Goal: Information Seeking & Learning: Learn about a topic

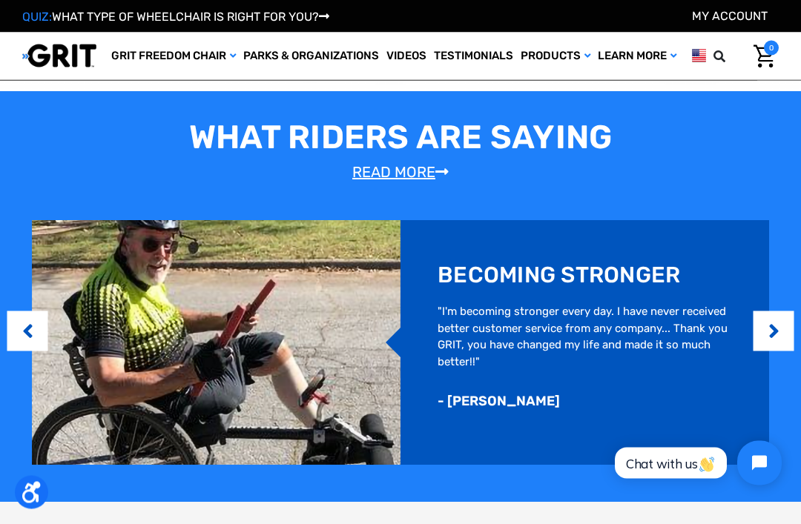
scroll to position [727, 0]
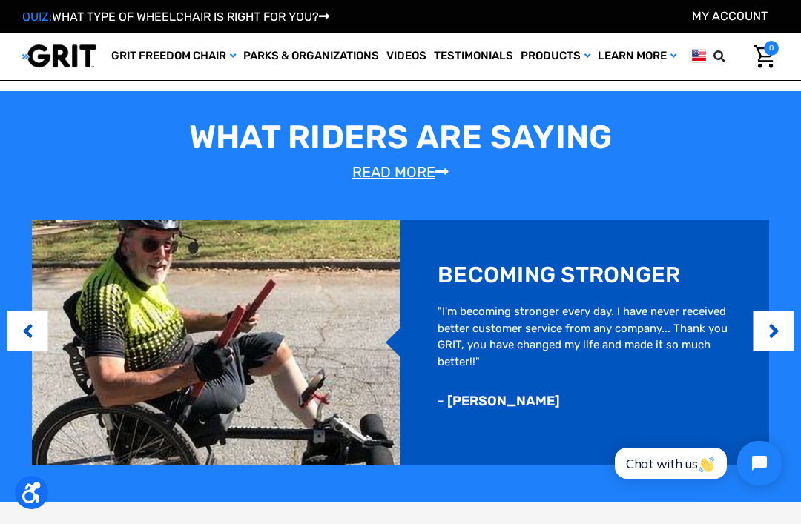
click at [776, 328] on button "Next" at bounding box center [773, 331] width 15 height 45
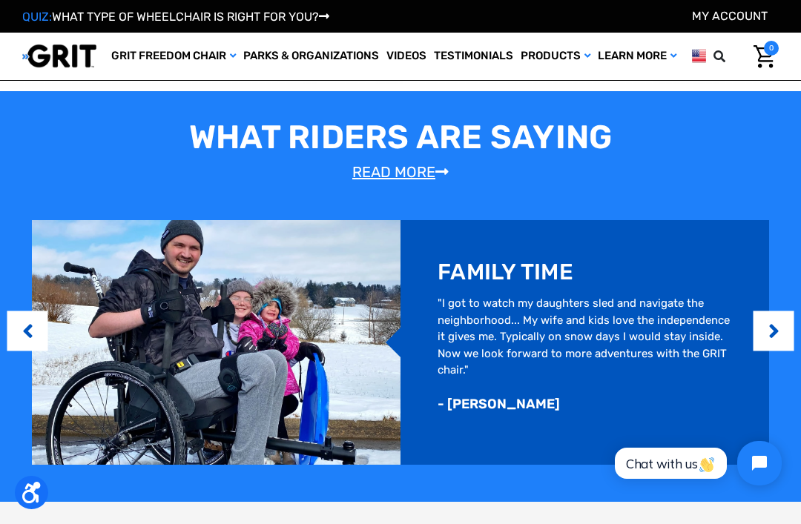
click at [772, 339] on button "Next" at bounding box center [773, 331] width 15 height 45
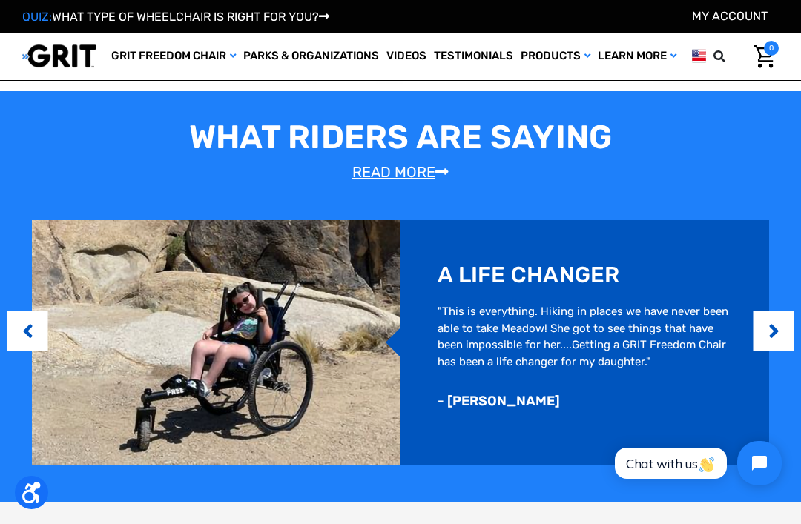
click at [774, 323] on button "Next" at bounding box center [773, 331] width 15 height 45
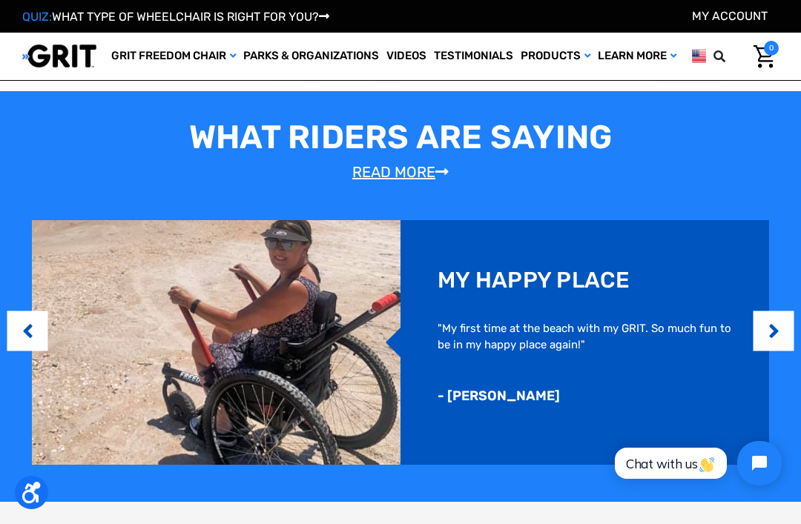
click at [777, 332] on button "Next" at bounding box center [773, 331] width 15 height 45
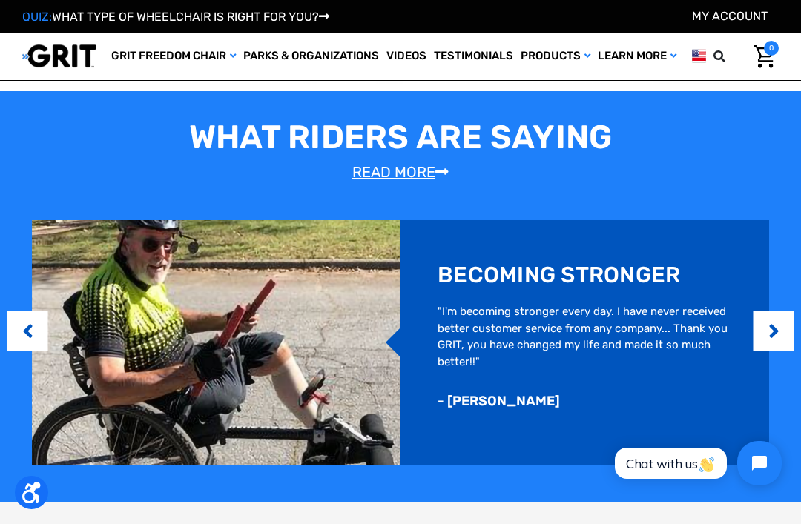
click at [776, 329] on button "Next" at bounding box center [773, 331] width 15 height 45
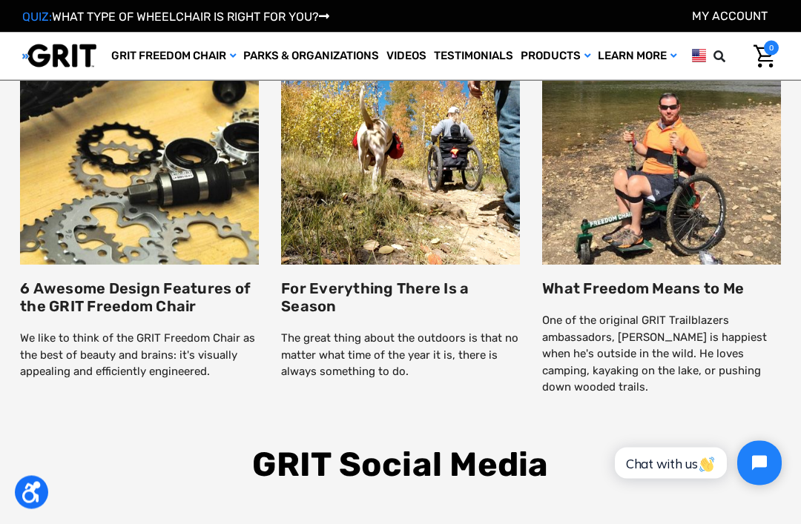
scroll to position [1916, 0]
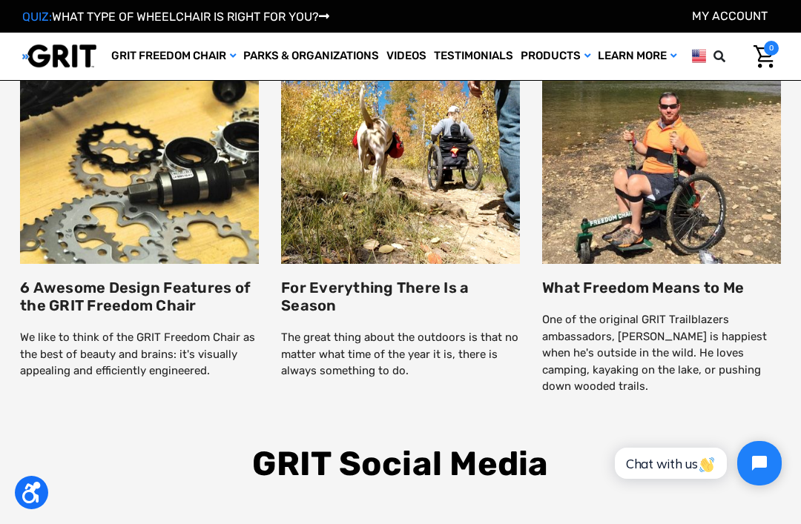
click at [714, 408] on div at bounding box center [401, 425] width 786 height 37
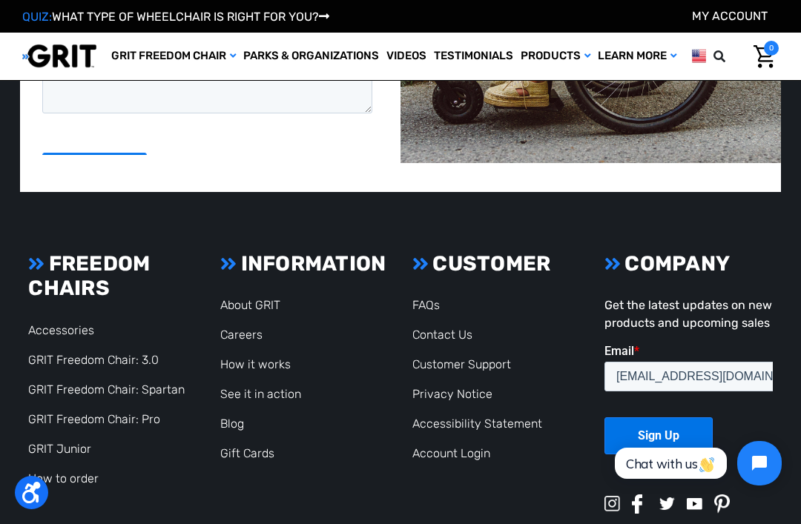
scroll to position [3021, 0]
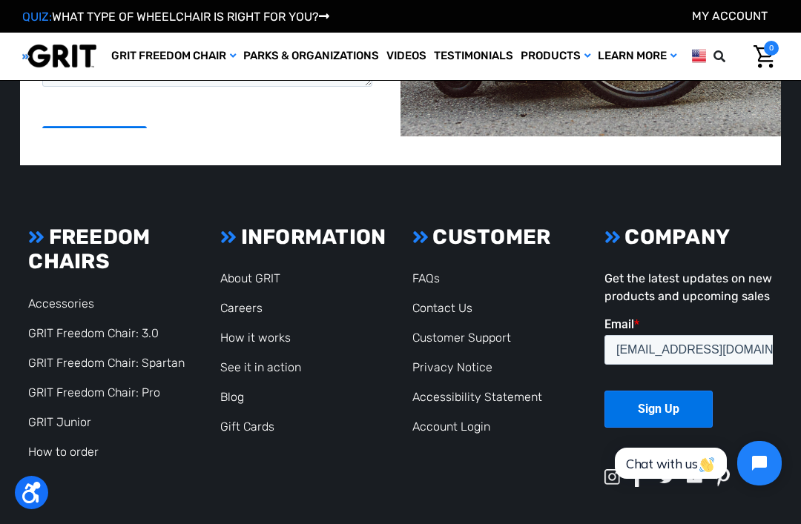
click at [110, 358] on link "GRIT Freedom Chair: Spartan" at bounding box center [106, 363] width 157 height 14
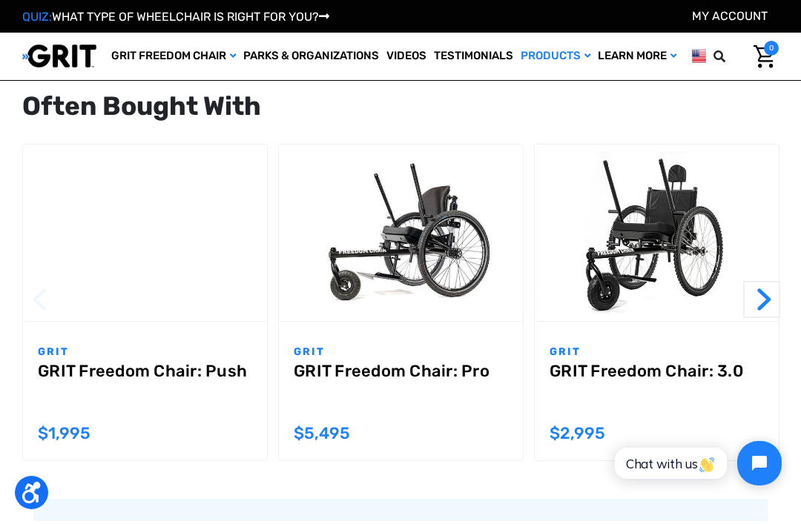
scroll to position [1363, 0]
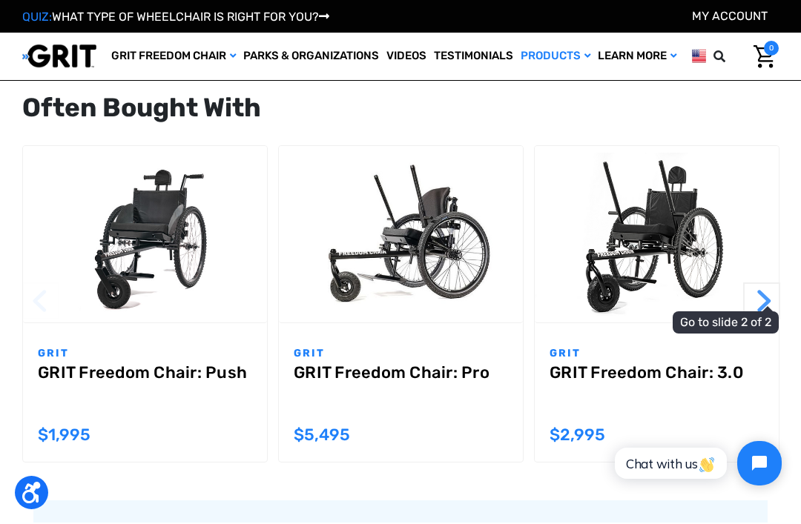
click at [760, 300] on button "Next" at bounding box center [761, 301] width 37 height 37
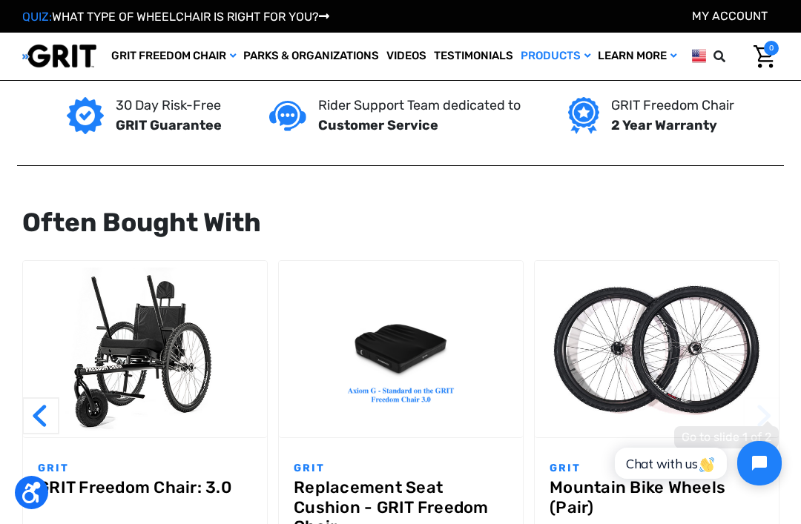
scroll to position [1247, 0]
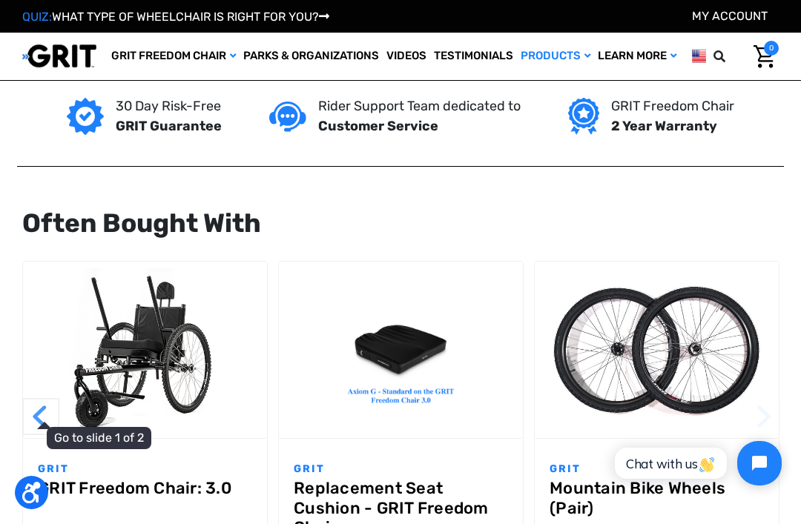
click at [43, 424] on button "Previous" at bounding box center [40, 416] width 37 height 37
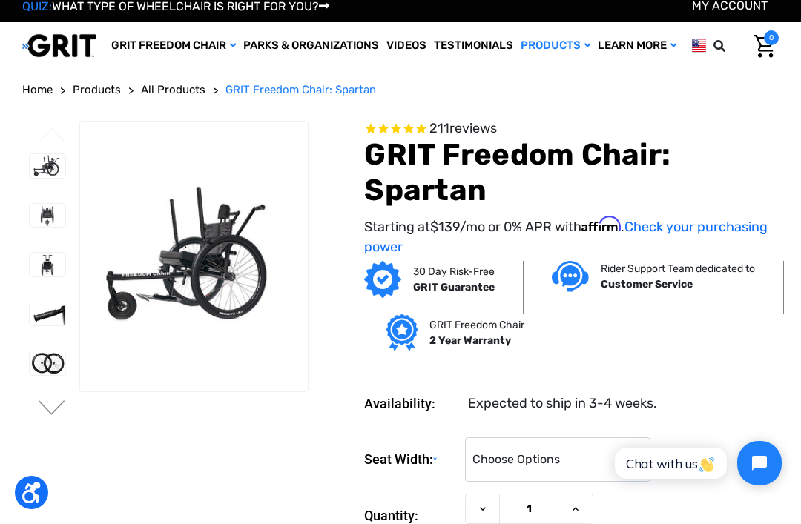
scroll to position [0, 0]
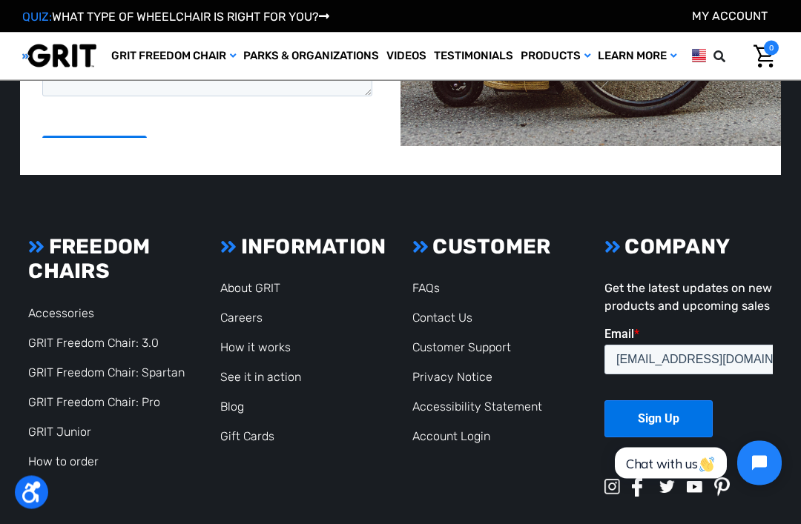
scroll to position [3021, 0]
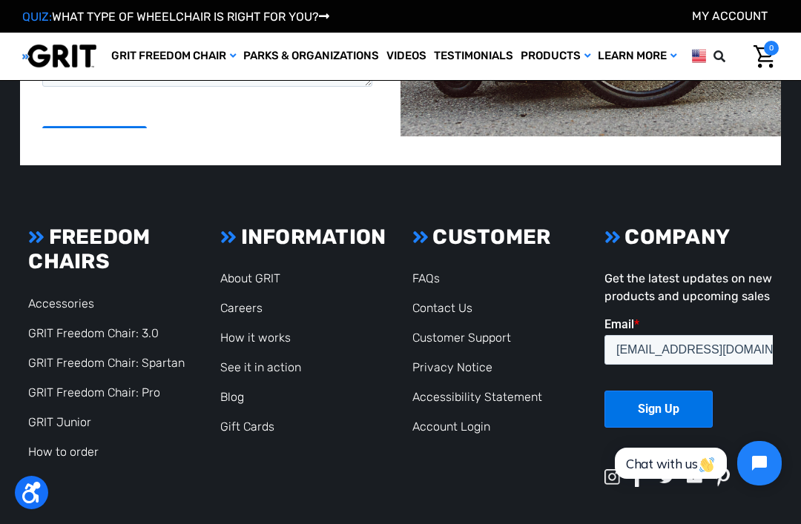
click at [118, 326] on link "GRIT Freedom Chair: 3.0" at bounding box center [93, 333] width 131 height 14
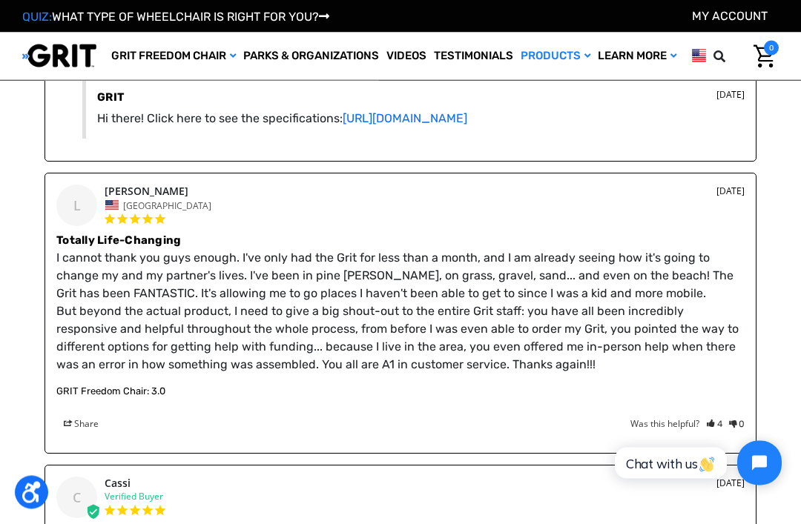
scroll to position [2025, 0]
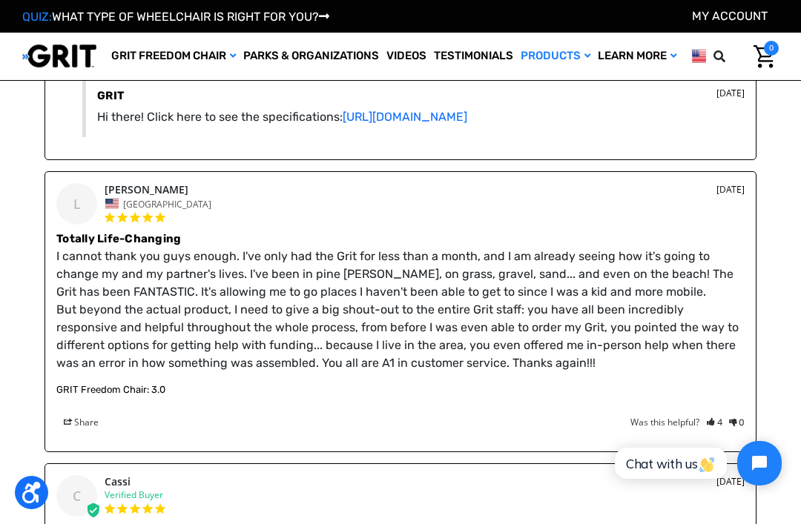
click at [765, 313] on div "Reviews Questions Thank you for posting a question! Your question will appear o…" at bounding box center [400, 481] width 734 height 1317
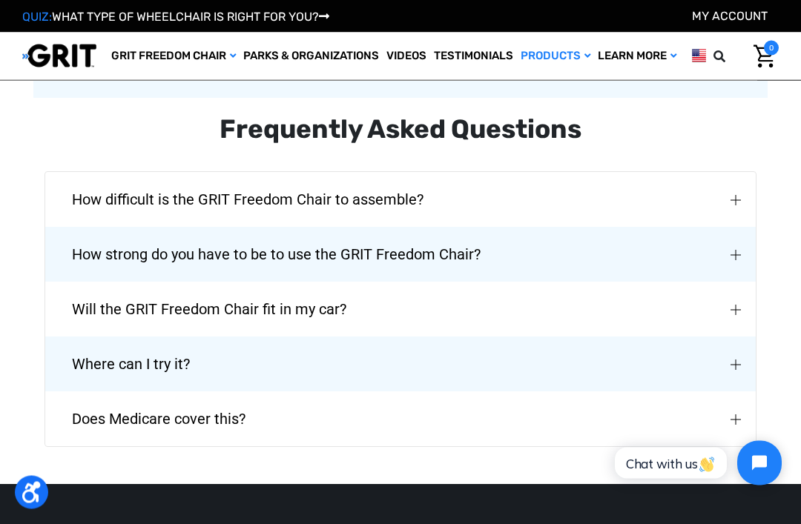
scroll to position [3090, 0]
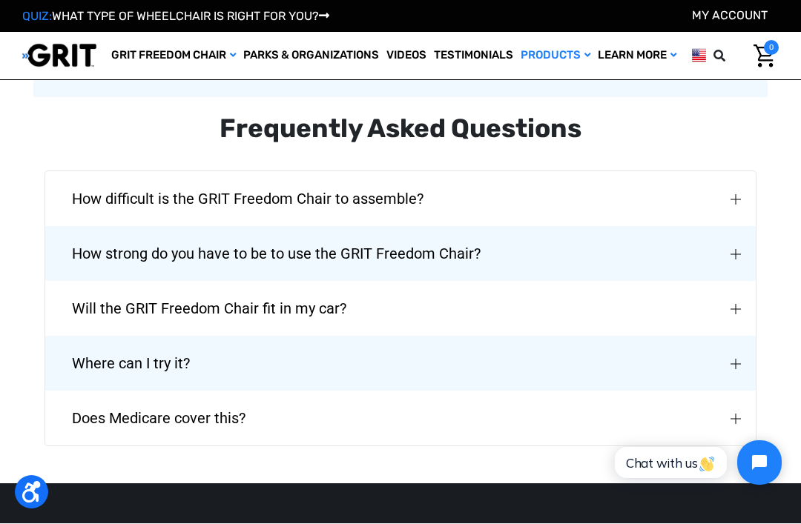
click at [740, 250] on img "How strong do you have to be to use the GRIT Freedom Chair?" at bounding box center [736, 255] width 10 height 10
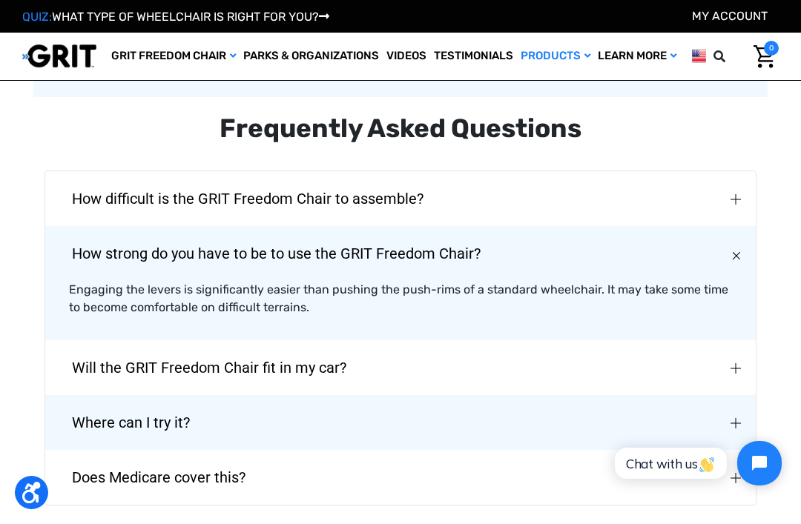
click at [740, 249] on img "How strong do you have to be to use the GRIT Freedom Chair?" at bounding box center [736, 256] width 15 height 15
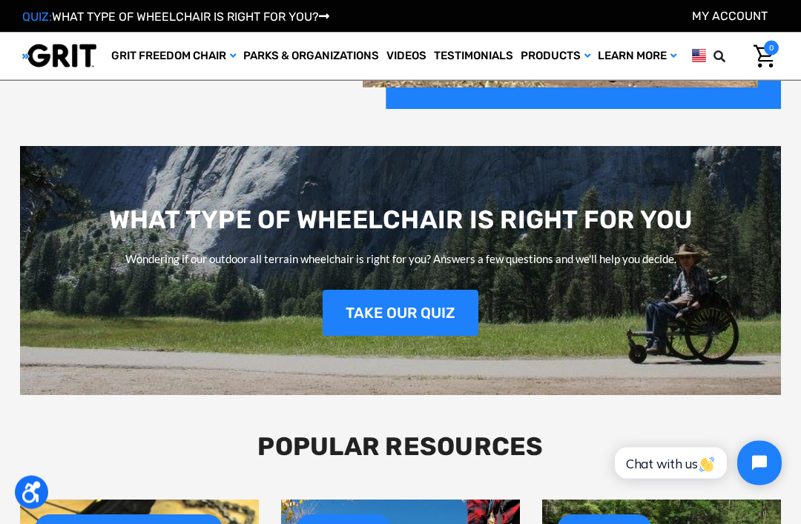
scroll to position [1443, 0]
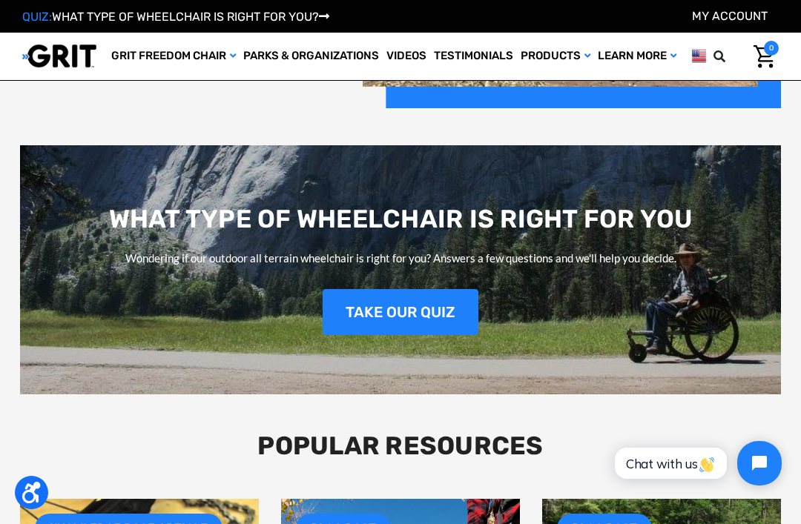
click at [396, 306] on link "TAKE OUR QUIZ" at bounding box center [401, 312] width 156 height 46
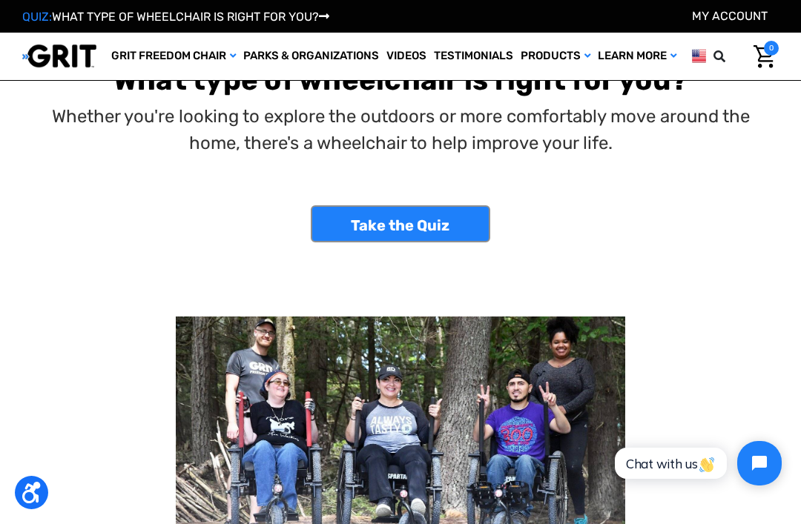
click at [403, 228] on link "Take the Quiz" at bounding box center [401, 223] width 180 height 37
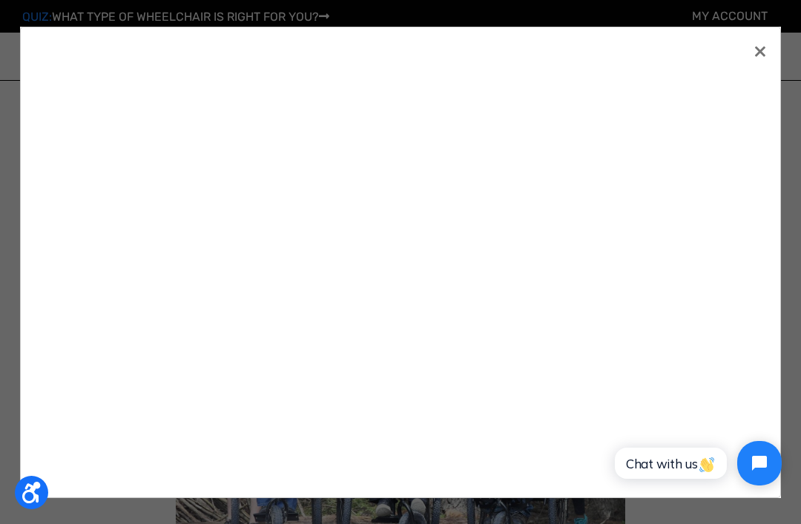
click at [765, 56] on span "×" at bounding box center [760, 50] width 13 height 28
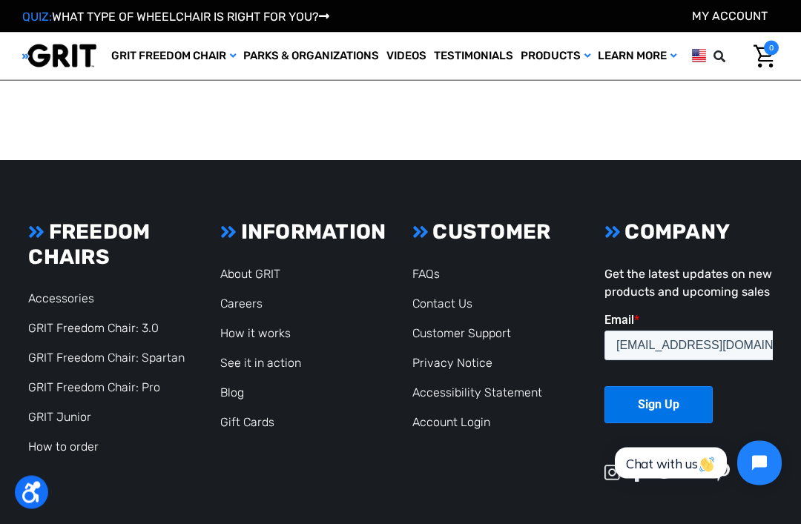
scroll to position [983, 0]
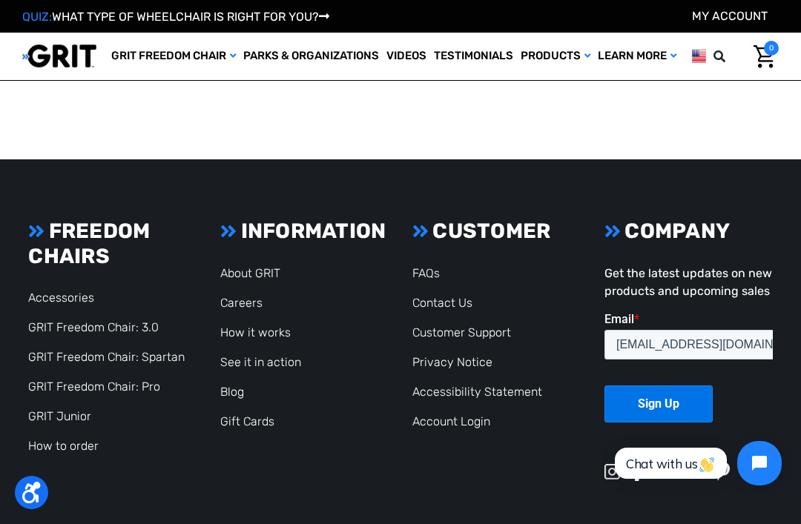
click at [651, 408] on input "Sign Up" at bounding box center [659, 403] width 108 height 37
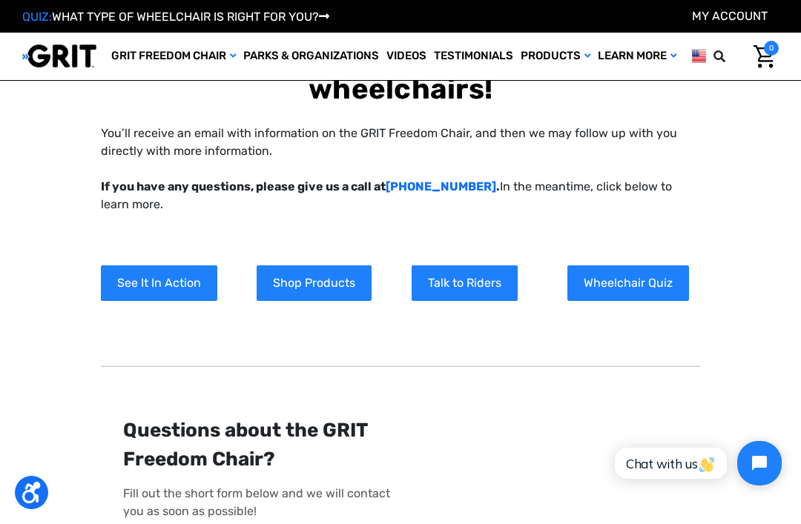
click at [317, 281] on link "Shop Products" at bounding box center [314, 284] width 115 height 36
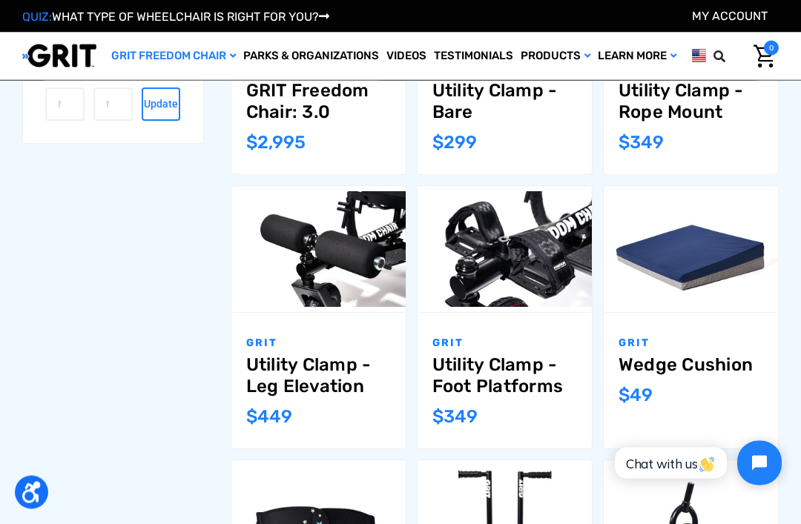
scroll to position [630, 0]
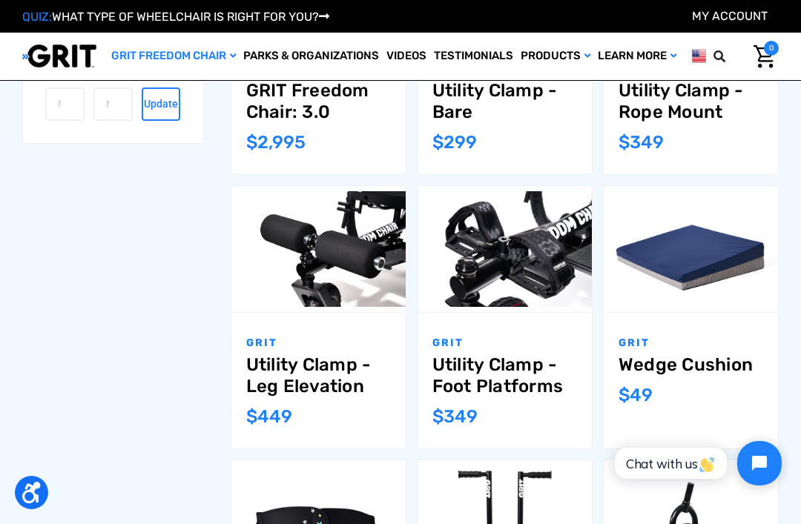
click at [792, 226] on div "GRIT Freedom Chair GRIT Freedom Chairs GRIT Freedom Chair Accessories Filter by…" at bounding box center [400, 371] width 801 height 1544
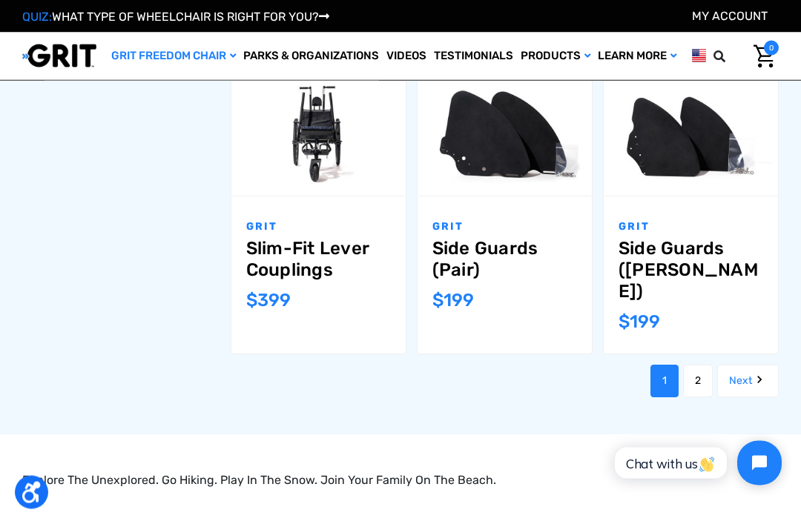
scroll to position [1339, 0]
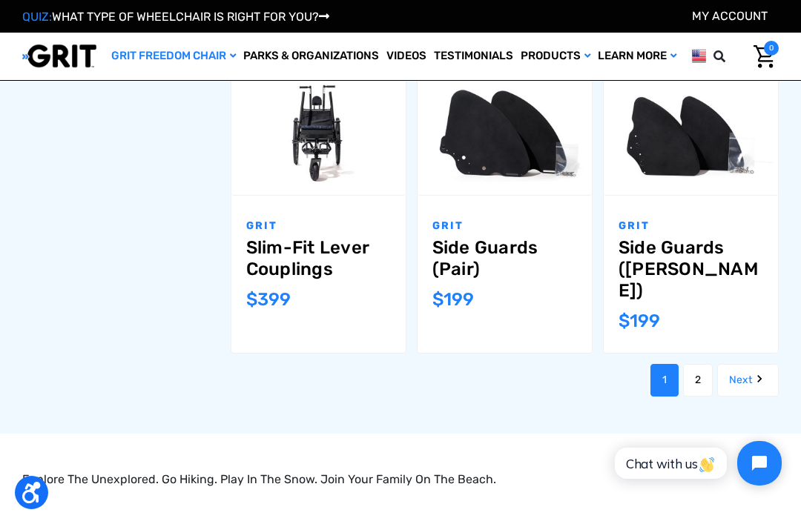
click at [752, 372] on icon "Next" at bounding box center [759, 379] width 15 height 15
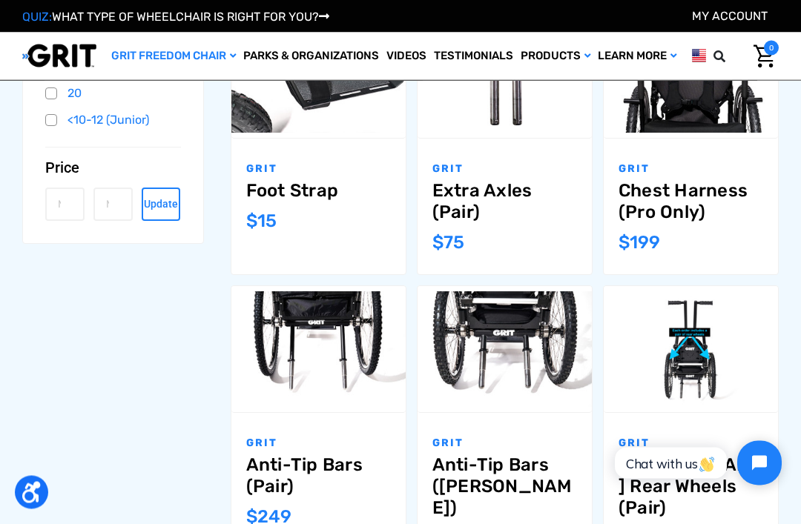
scroll to position [530, 0]
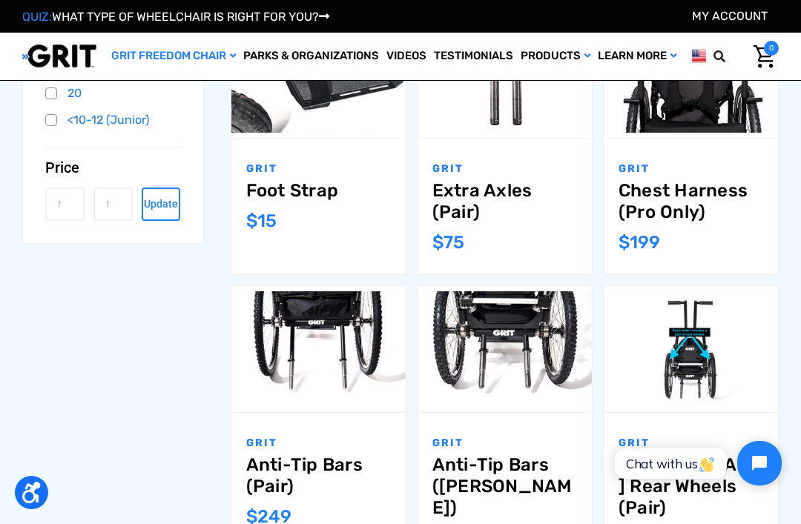
click at [763, 256] on div "GRIT Chest Harness (Pro Only) MSRP: Was: Now: $199" at bounding box center [691, 207] width 174 height 136
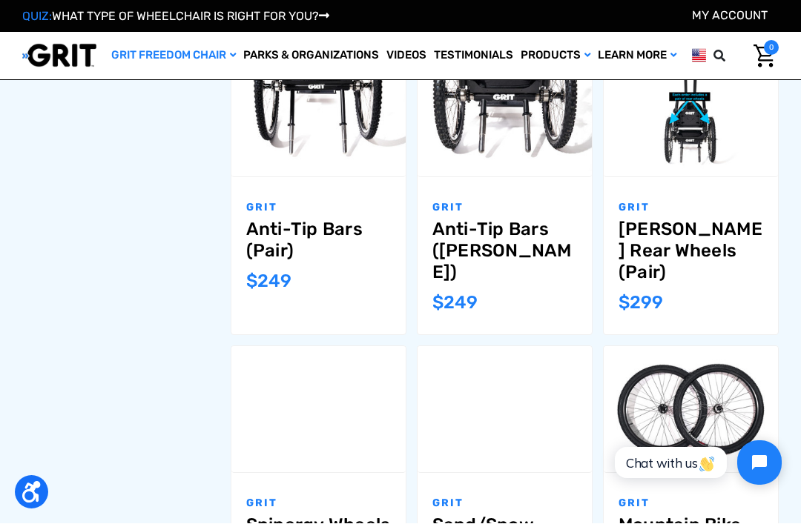
scroll to position [766, 0]
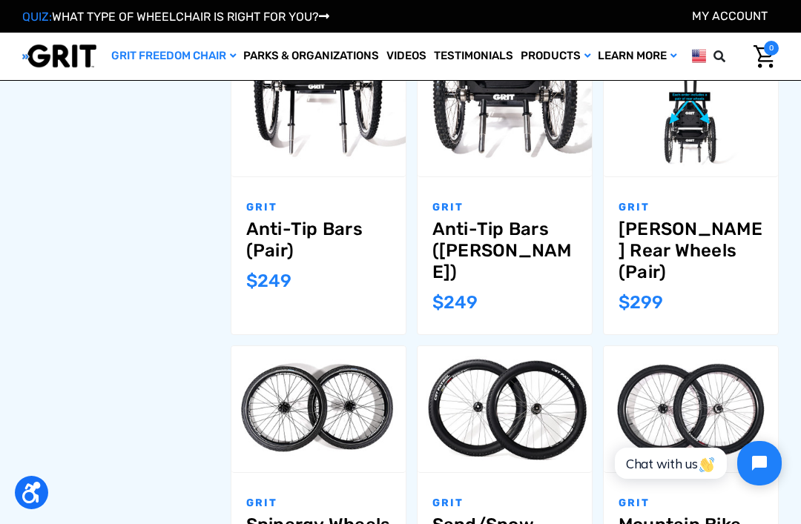
click at [732, 257] on link "[PERSON_NAME] Rear Wheels (Pair)" at bounding box center [691, 251] width 145 height 64
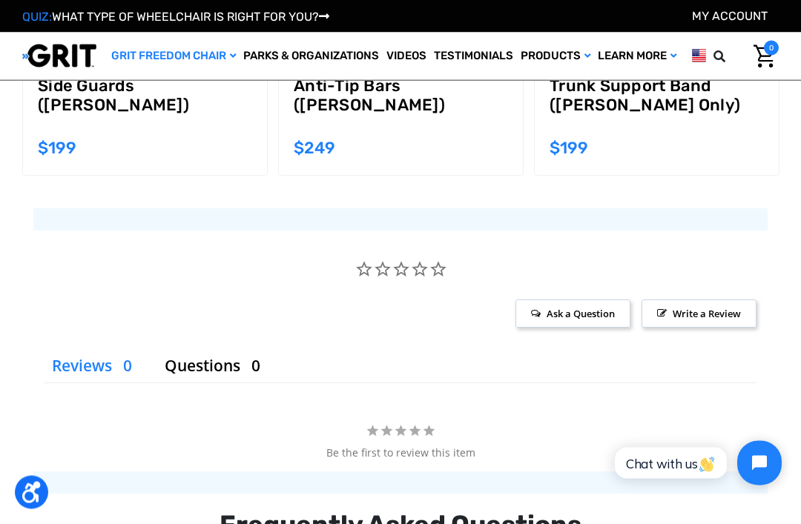
scroll to position [1316, 0]
